Goal: Contribute content: Add original content to the website for others to see

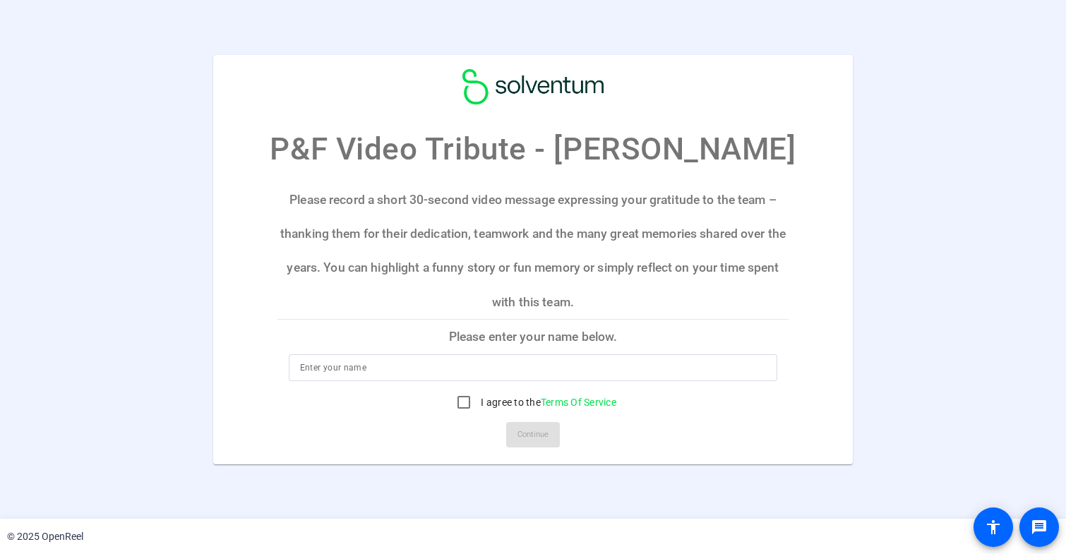
click at [948, 359] on div "P&F Video Tribute - [PERSON_NAME] Please record a short 30-second video message…" at bounding box center [533, 259] width 1066 height 410
click at [509, 303] on p "Please record a short 30-second video message expressing your gratitude to the …" at bounding box center [534, 251] width 512 height 137
click at [488, 363] on input at bounding box center [533, 367] width 467 height 17
type input "[PERSON_NAME]"
drag, startPoint x: 468, startPoint y: 402, endPoint x: 471, endPoint y: 409, distance: 7.6
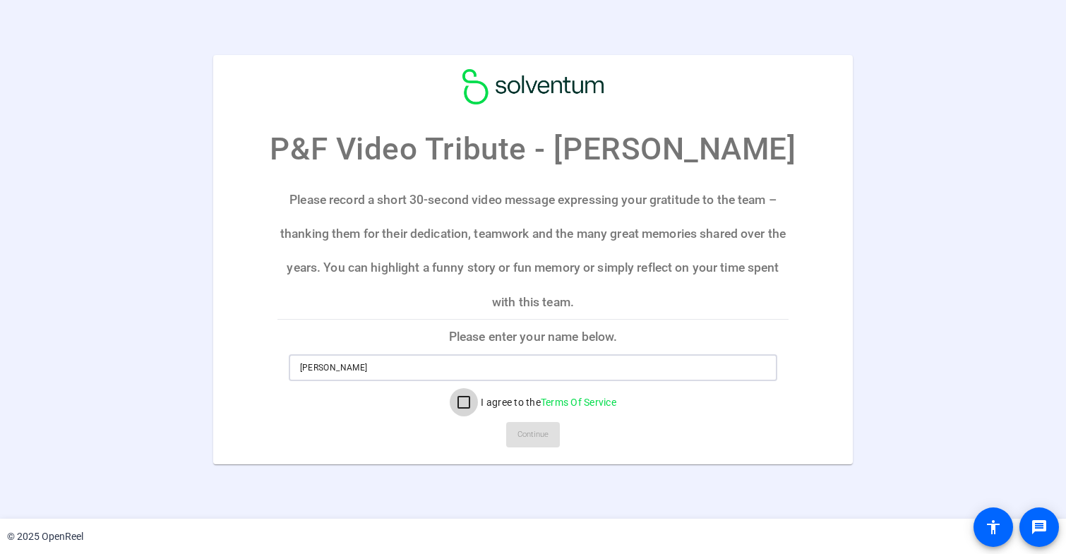
click at [467, 402] on input "I agree to the Terms Of Service" at bounding box center [464, 402] width 28 height 28
checkbox input "true"
click at [546, 451] on span at bounding box center [533, 435] width 54 height 34
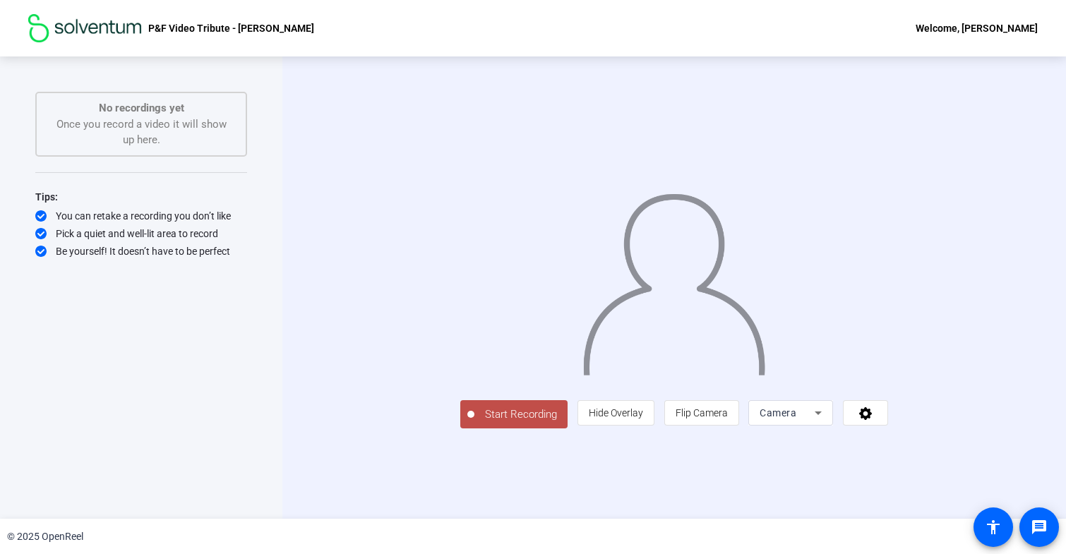
click at [827, 422] on icon at bounding box center [818, 413] width 17 height 17
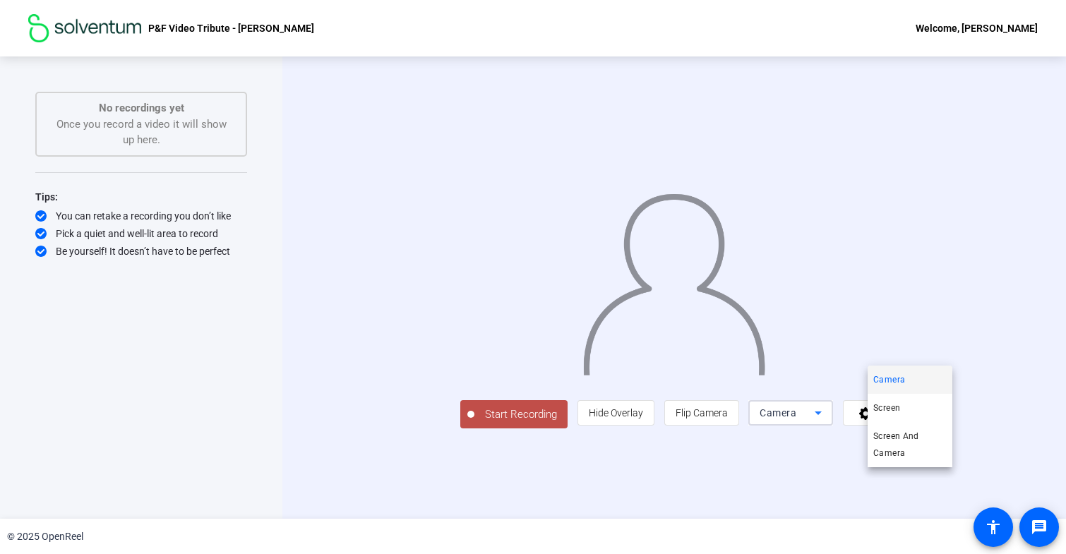
click at [924, 506] on div at bounding box center [533, 277] width 1066 height 554
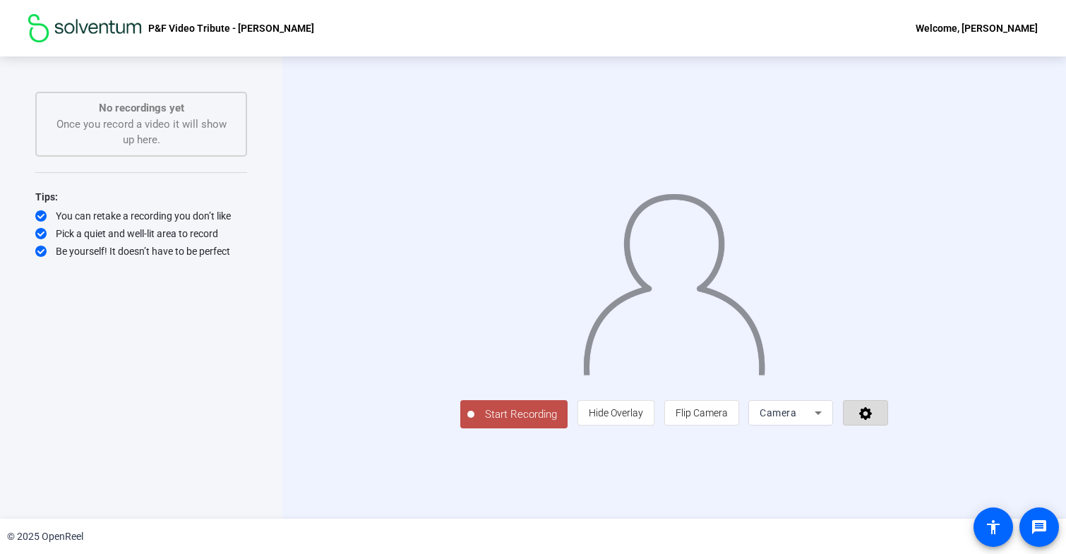
click at [874, 420] on icon at bounding box center [866, 413] width 16 height 14
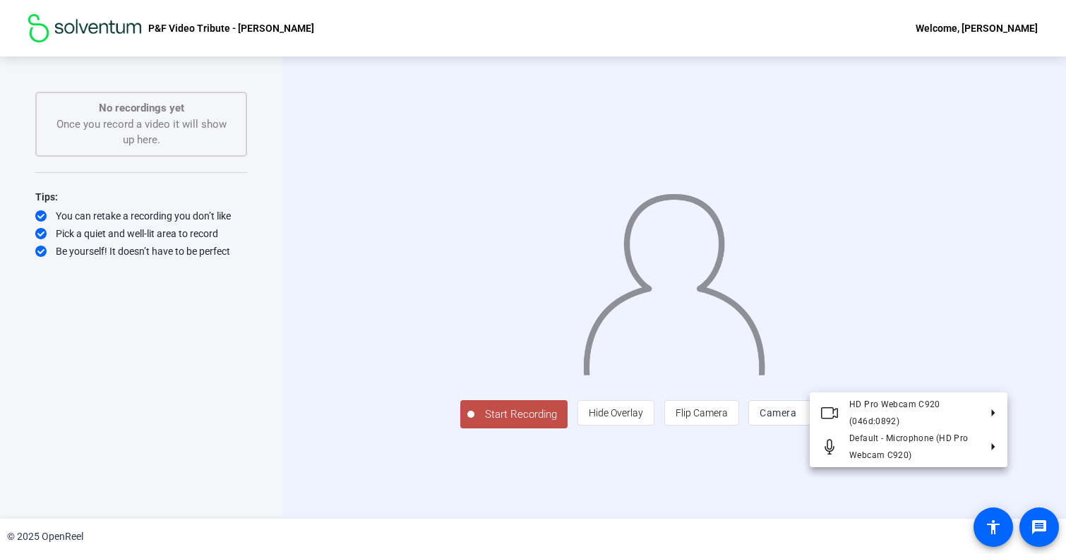
click at [659, 511] on div at bounding box center [533, 277] width 1066 height 554
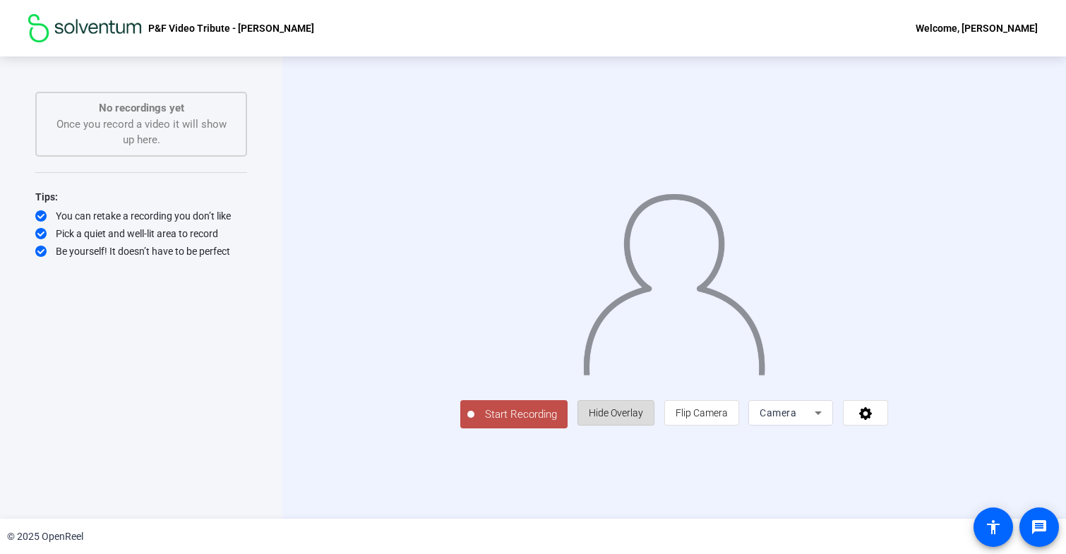
click at [643, 419] on span "Hide Overlay" at bounding box center [616, 412] width 54 height 11
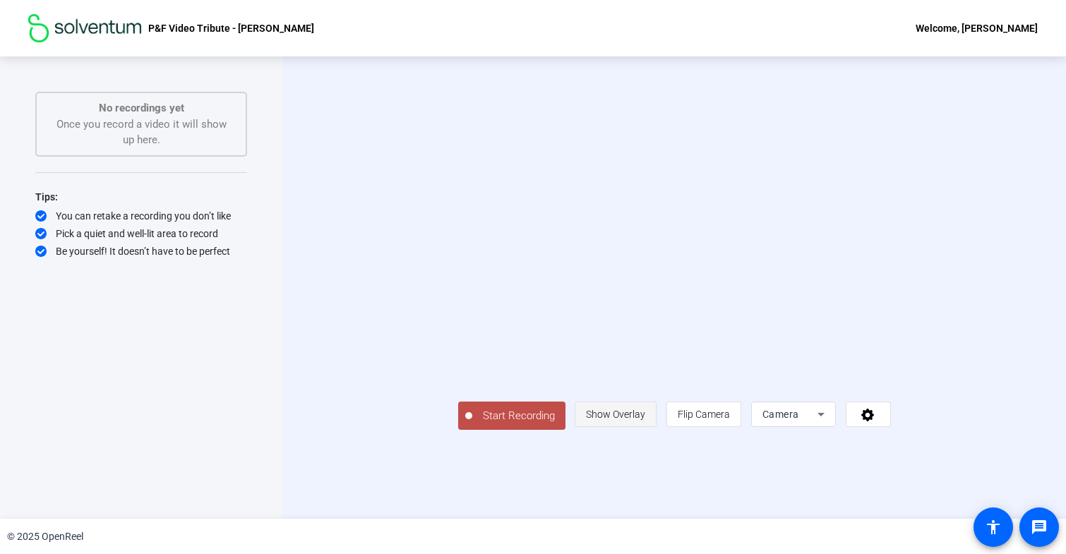
click at [645, 420] on span "Show Overlay" at bounding box center [615, 414] width 59 height 11
